Goal: Task Accomplishment & Management: Manage account settings

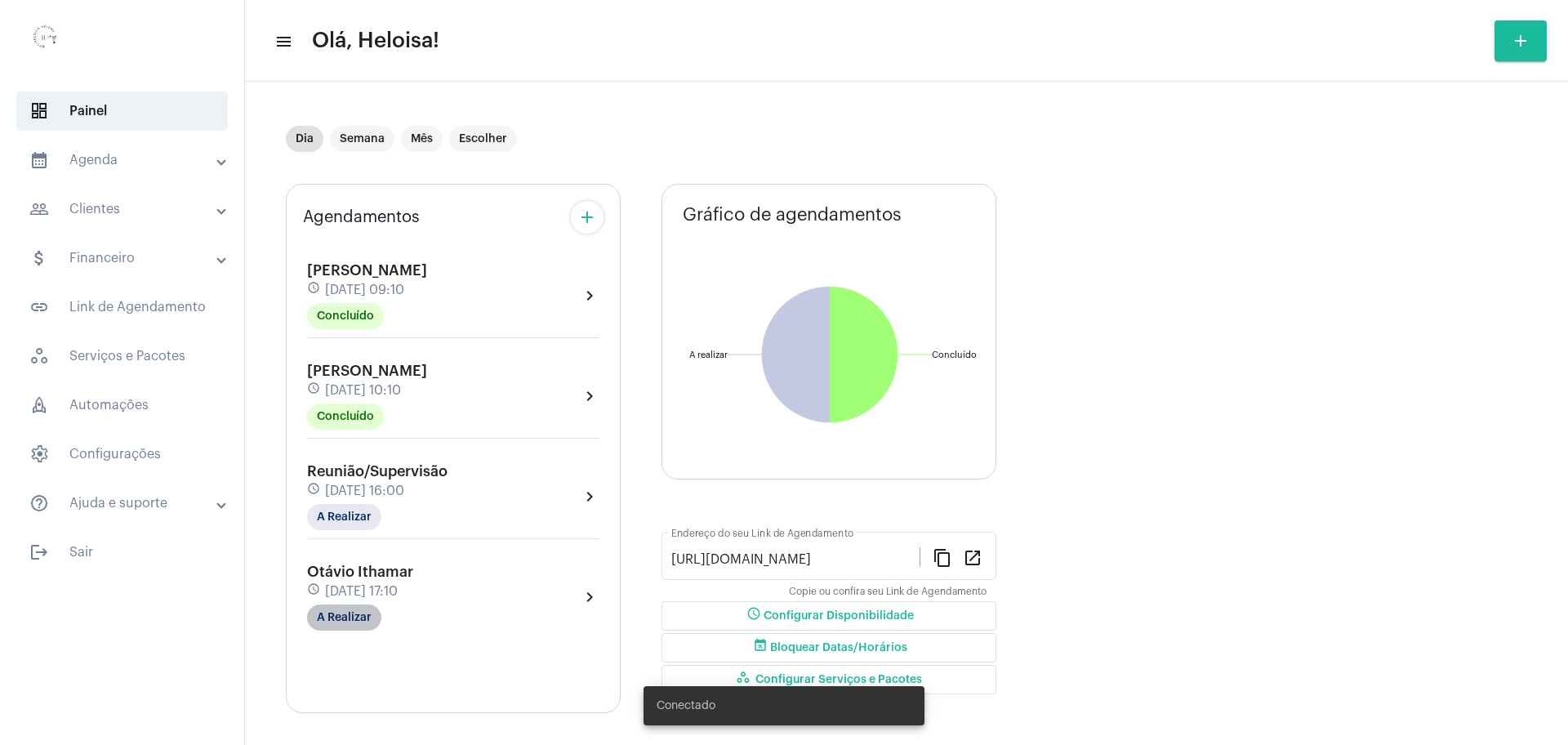
click at [333, 611] on mat-chip "A Realizar" at bounding box center [344, 618] width 74 height 26
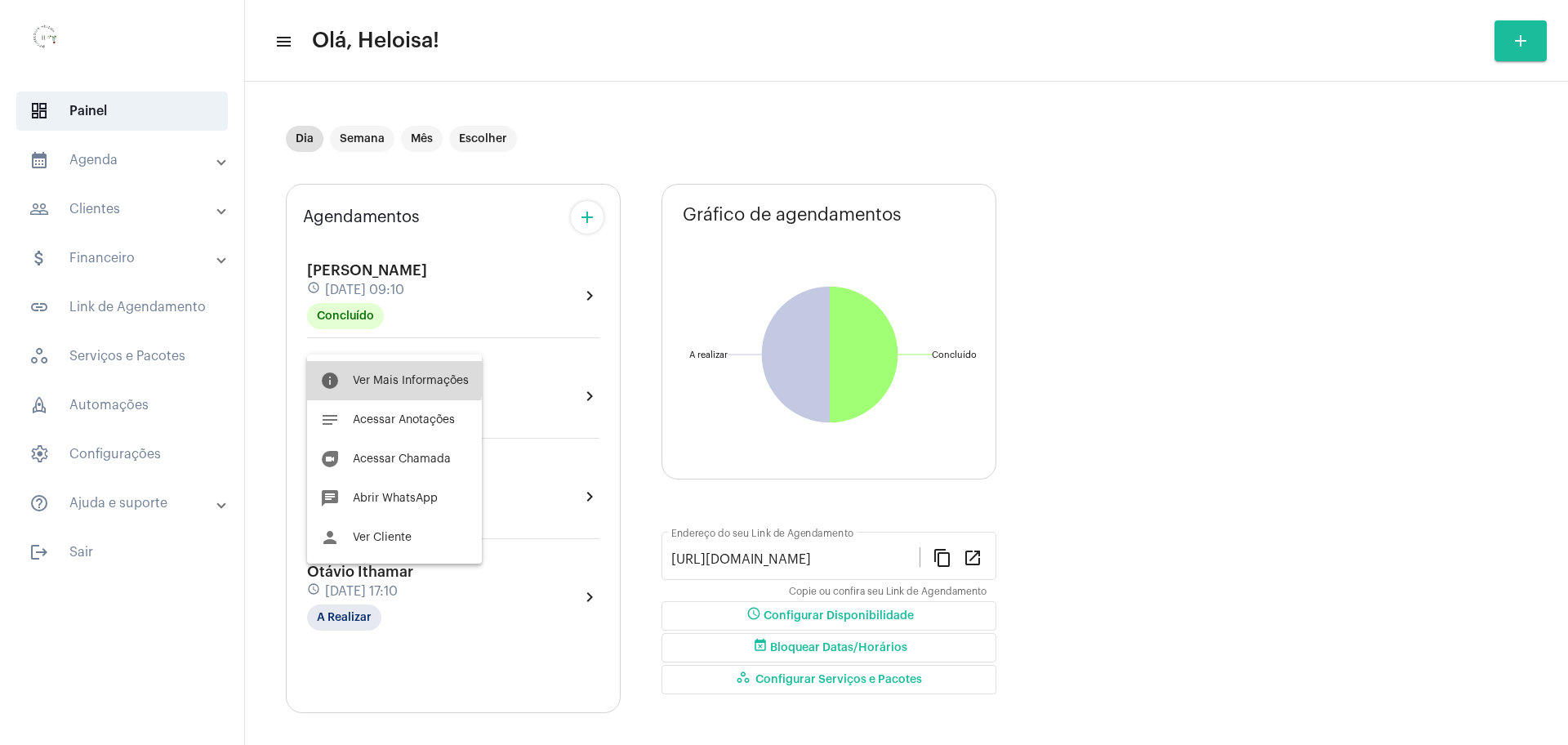
click at [390, 375] on span "Ver Mais Informações" at bounding box center [411, 380] width 116 height 11
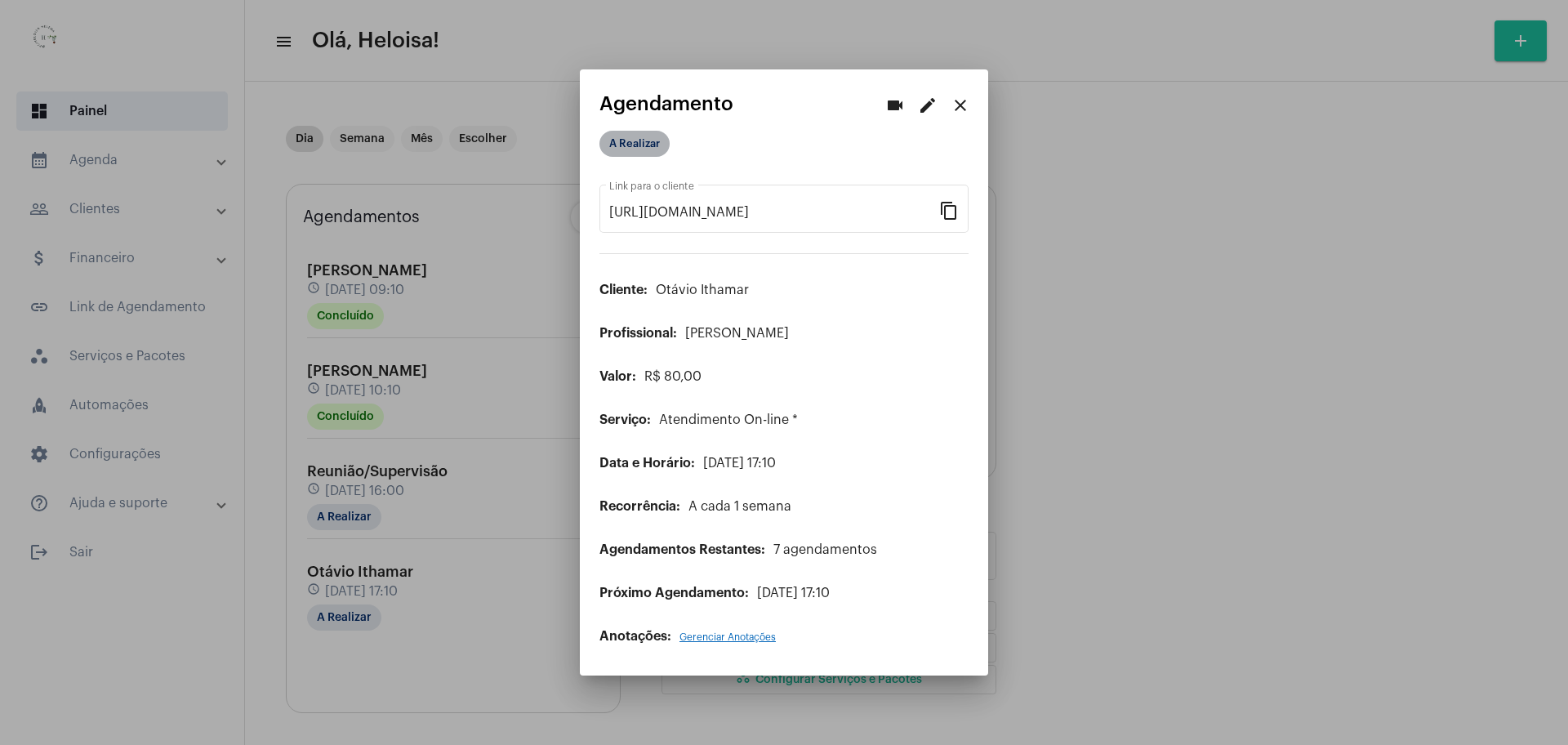
click at [647, 140] on mat-chip "A Realizar" at bounding box center [635, 144] width 70 height 26
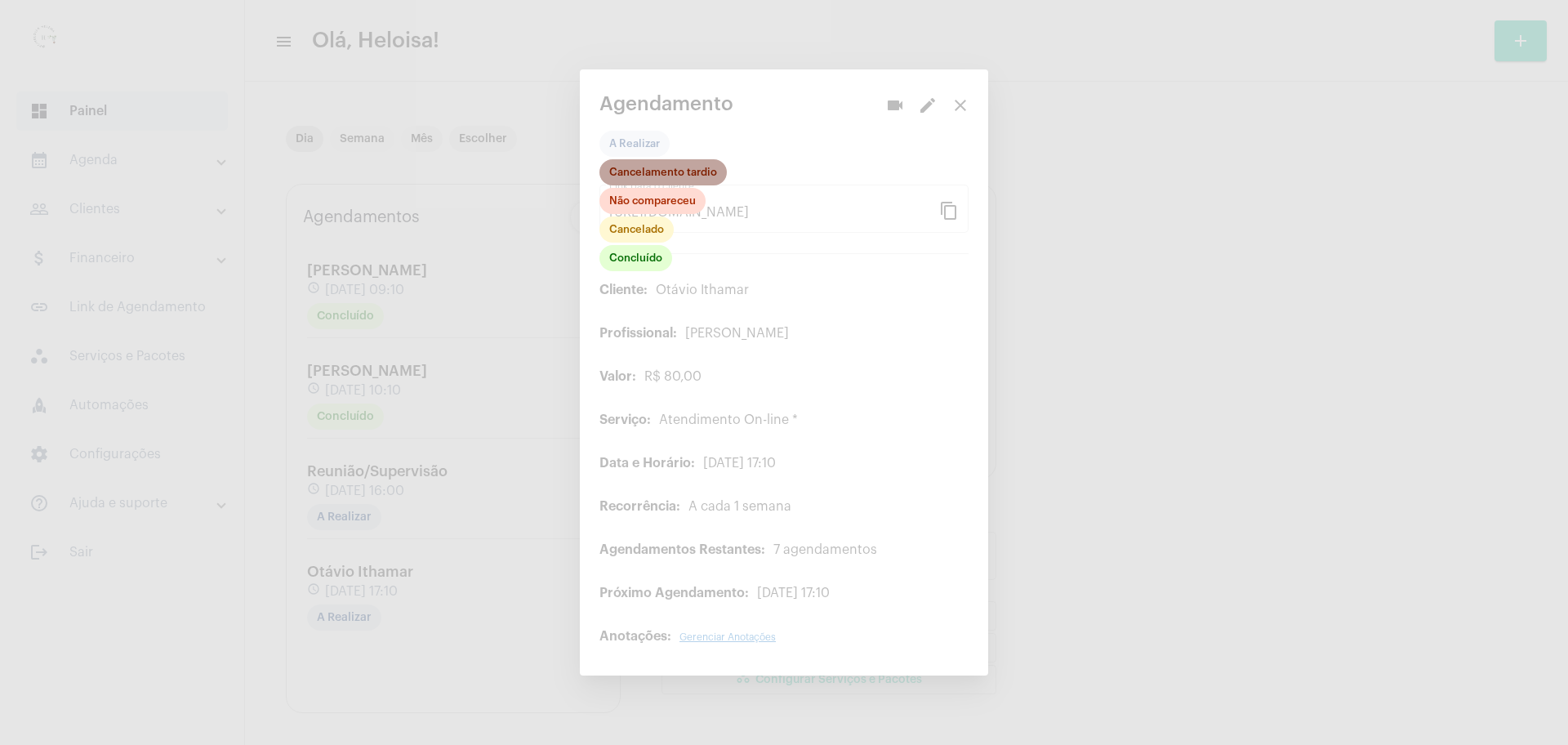
click at [650, 172] on mat-chip "Cancelamento tardio" at bounding box center [663, 173] width 128 height 26
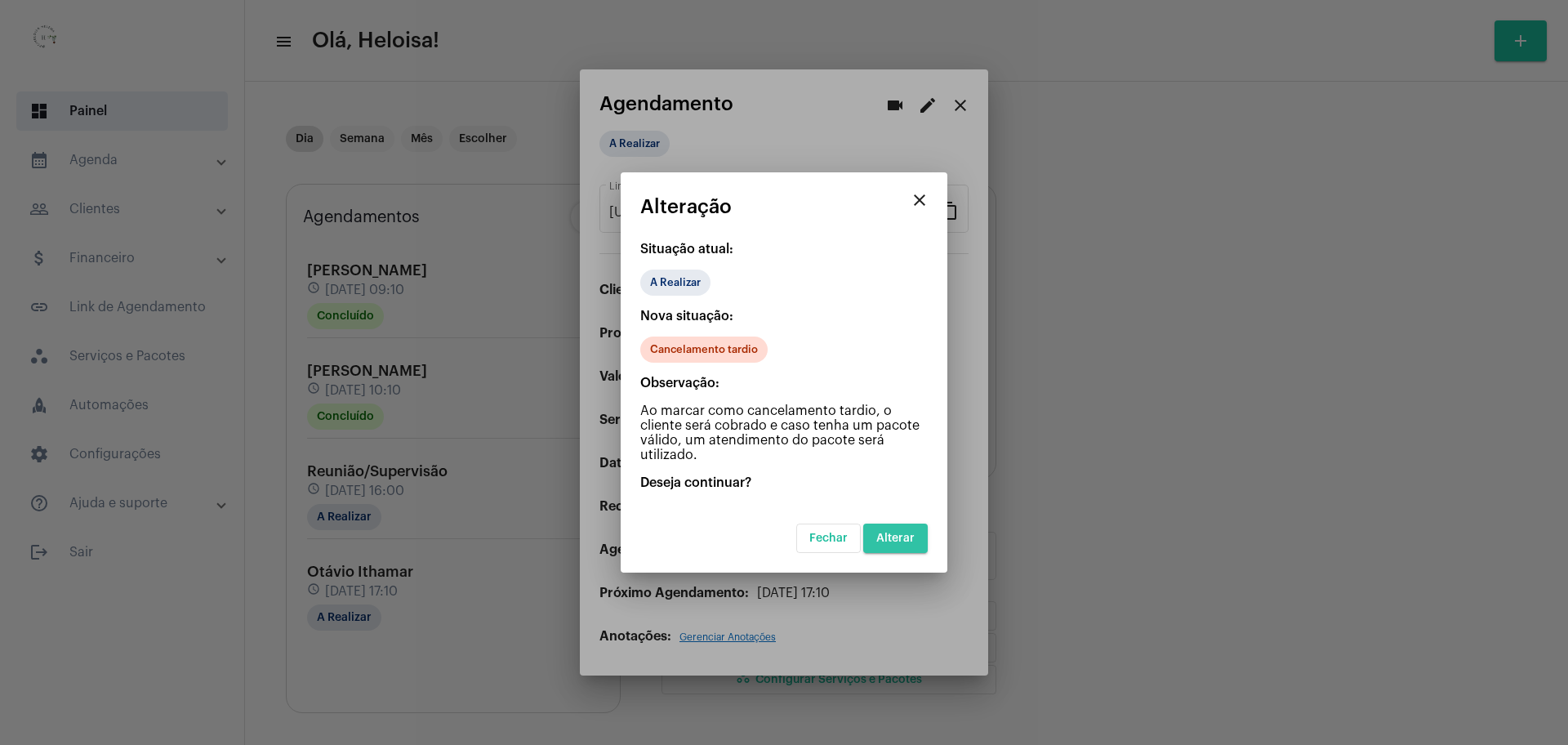
click at [899, 534] on span "Alterar" at bounding box center [895, 538] width 39 height 11
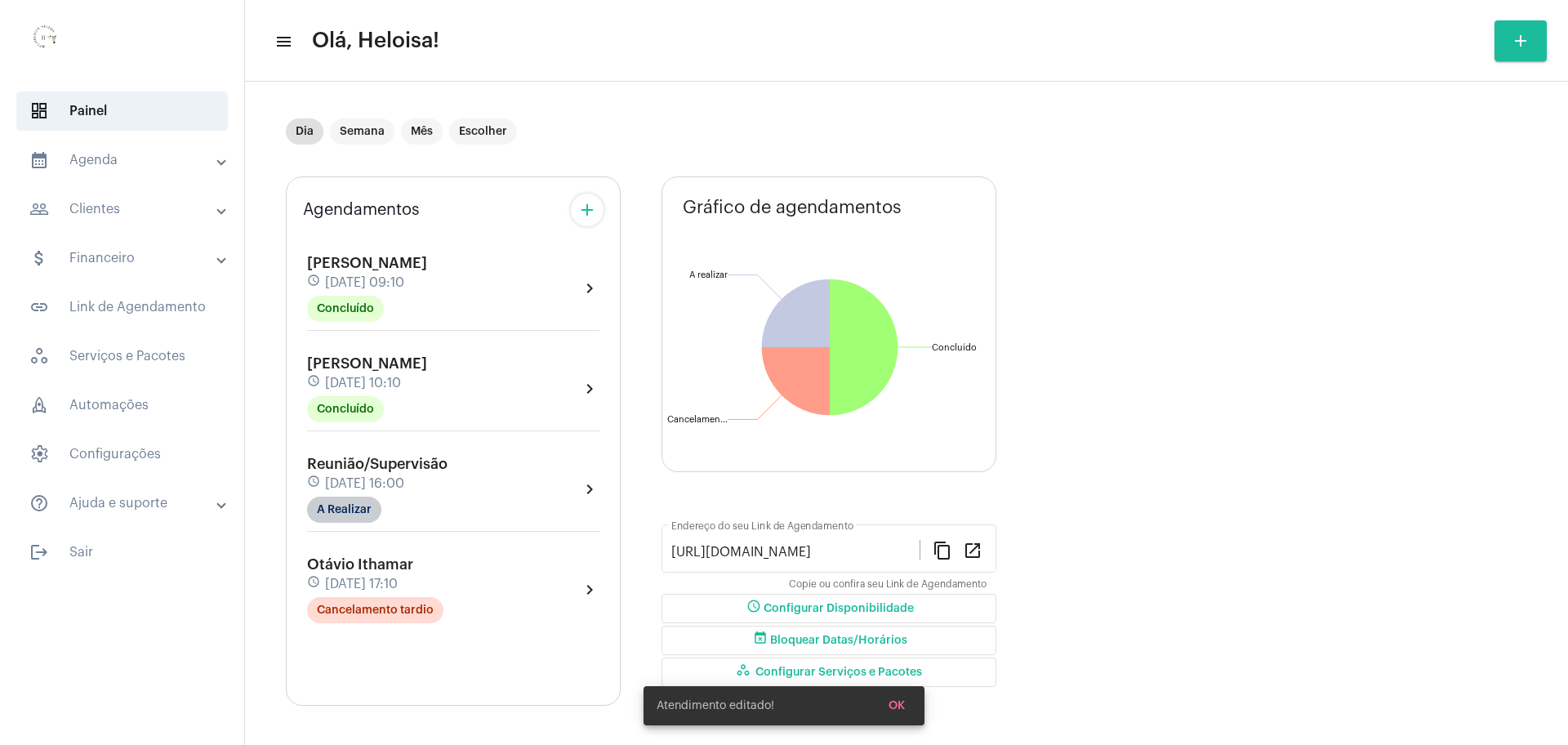
scroll to position [9, 0]
click at [351, 520] on mat-chip "A Realizar" at bounding box center [344, 508] width 74 height 26
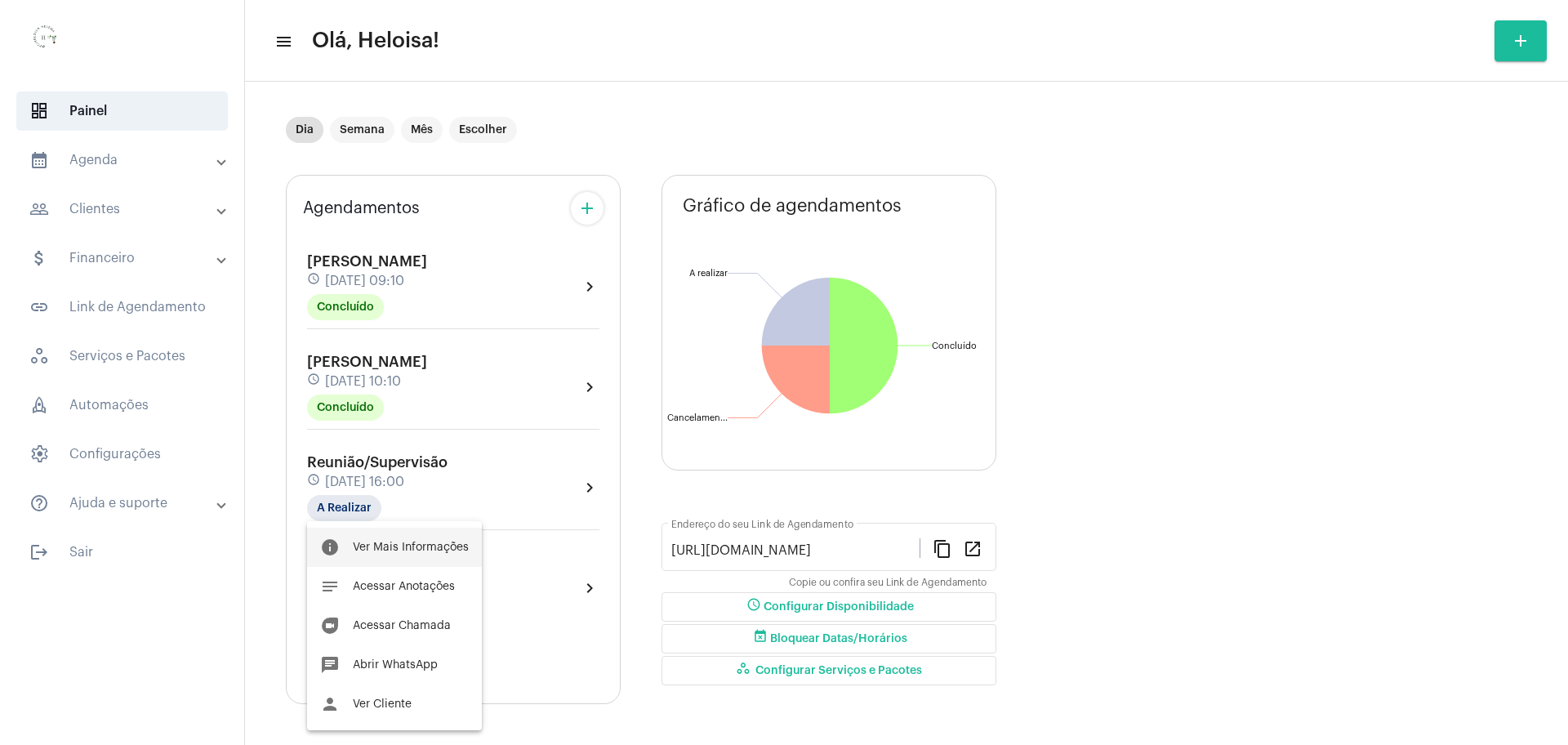
click at [404, 551] on span "Ver Mais Informações" at bounding box center [411, 547] width 116 height 11
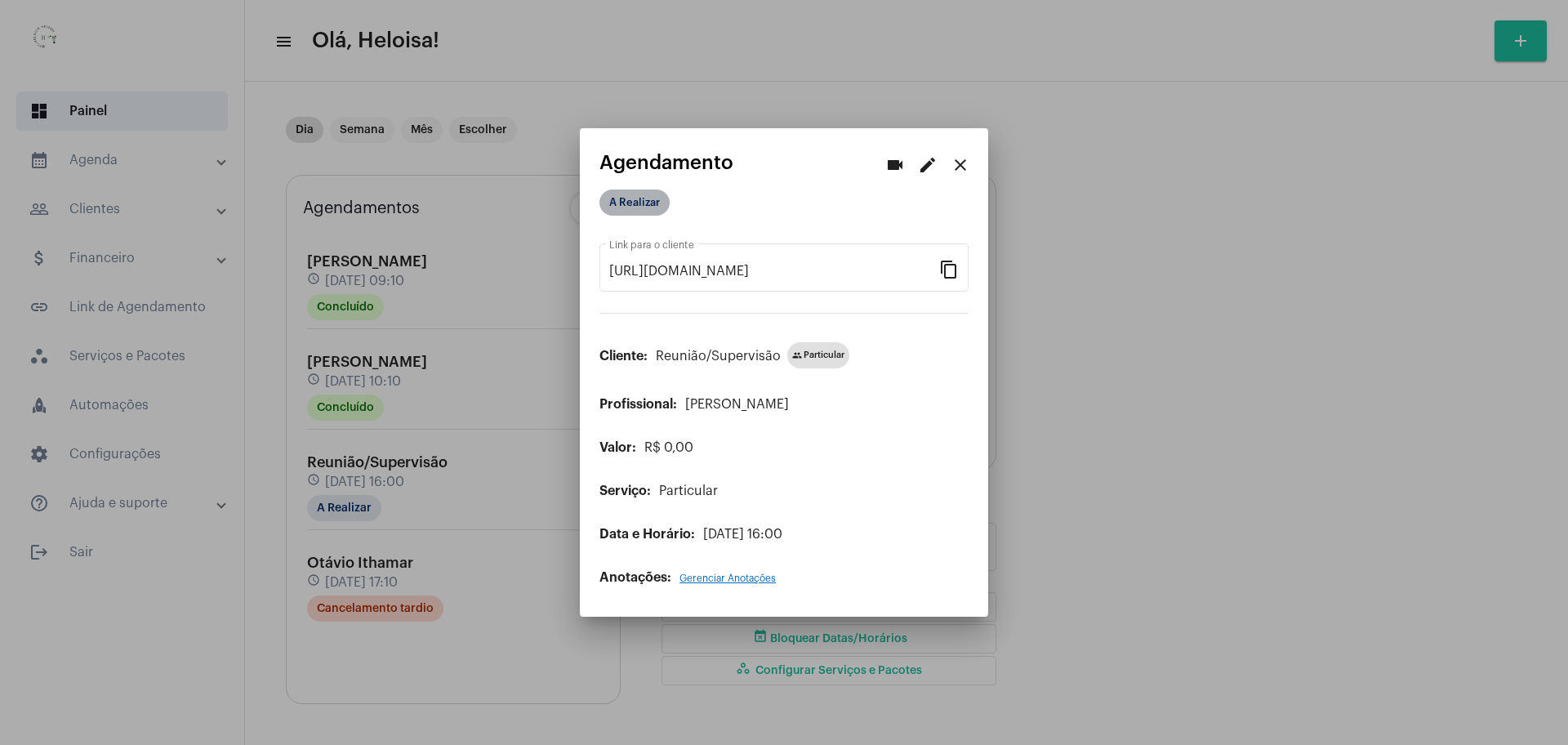
click at [620, 196] on mat-chip "A Realizar" at bounding box center [635, 203] width 70 height 26
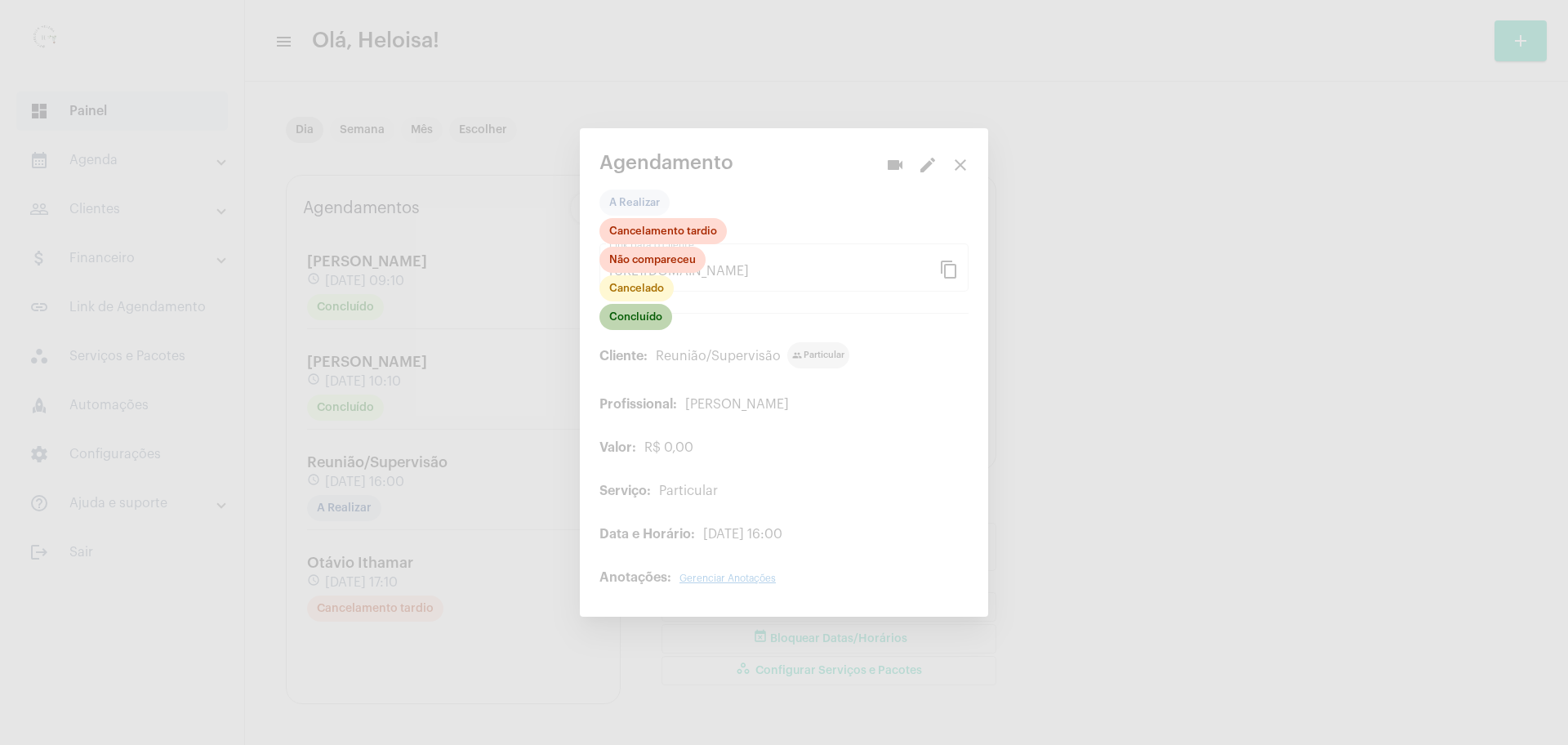
click at [626, 320] on mat-chip "Concluído" at bounding box center [636, 317] width 73 height 26
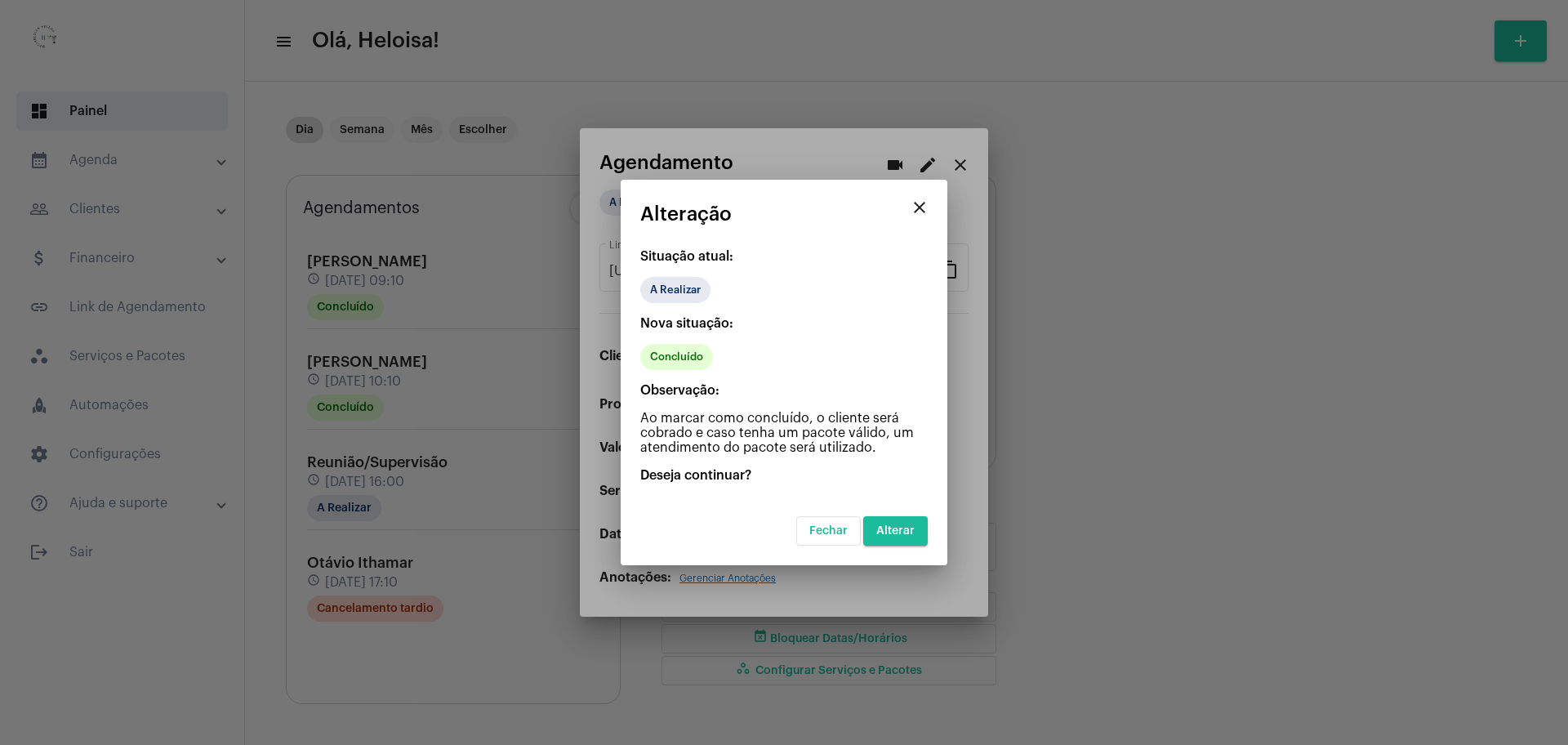
click at [900, 530] on span "Alterar" at bounding box center [895, 531] width 39 height 11
